Goal: Information Seeking & Learning: Understand process/instructions

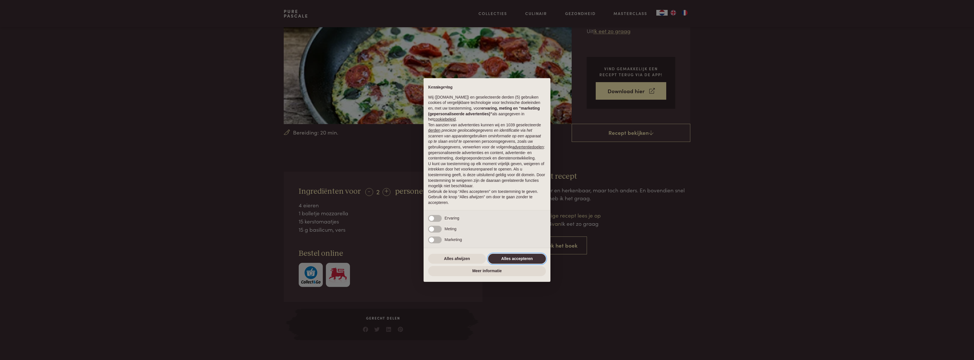
click at [512, 257] on button "Alles accepteren" at bounding box center [517, 259] width 58 height 10
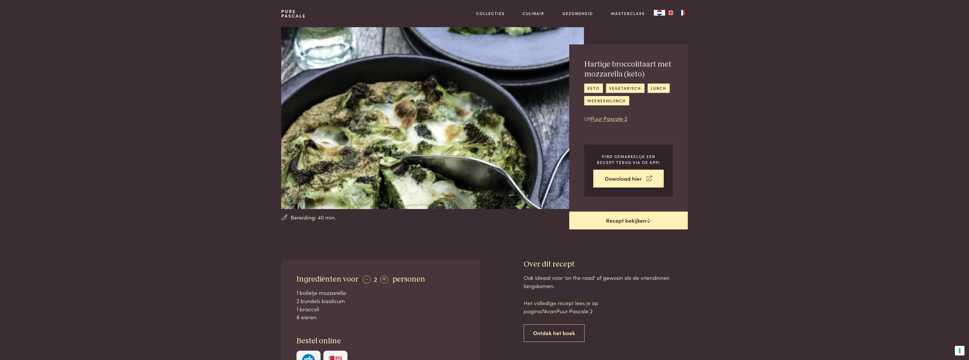
click at [627, 217] on link "Recept bekijken" at bounding box center [628, 220] width 119 height 18
